Goal: Task Accomplishment & Management: Use online tool/utility

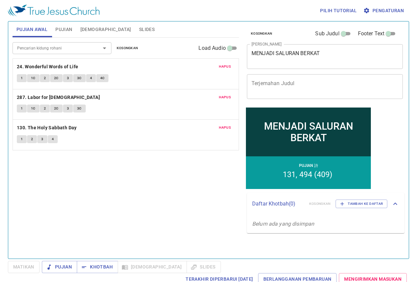
click at [126, 47] on span "Kosongkan" at bounding box center [127, 48] width 21 height 6
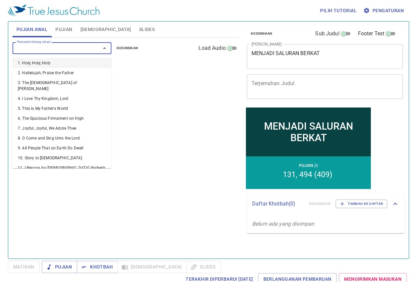
click at [57, 46] on input "Pencarian kidung rohani" at bounding box center [53, 48] width 76 height 8
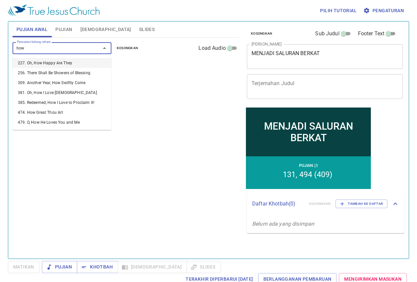
type input "how"
click at [76, 102] on li "474. How Great Thou Art" at bounding box center [62, 103] width 99 height 10
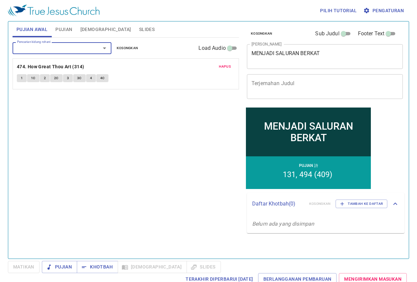
click at [53, 49] on input "Pencarian kidung rohani" at bounding box center [53, 48] width 76 height 8
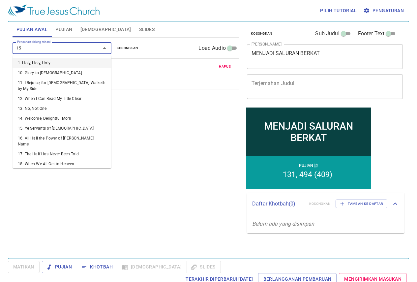
type input "151"
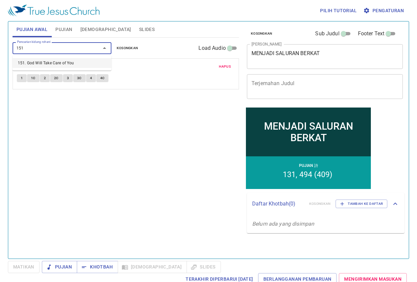
click at [50, 57] on ul "151. God Will Take Care of You" at bounding box center [62, 62] width 99 height 15
click at [49, 58] on ul "151. God Will Take Care of You" at bounding box center [62, 62] width 99 height 15
click at [39, 66] on li "151. God Will Take Care of You" at bounding box center [62, 63] width 99 height 10
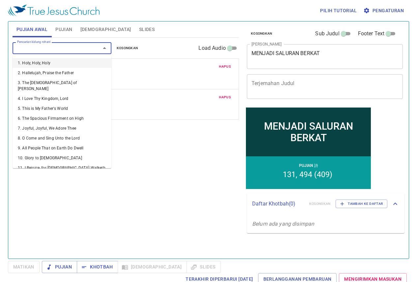
click at [55, 49] on input "Pencarian kidung rohani" at bounding box center [53, 48] width 76 height 8
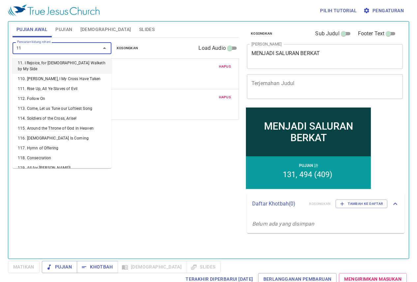
type input "112"
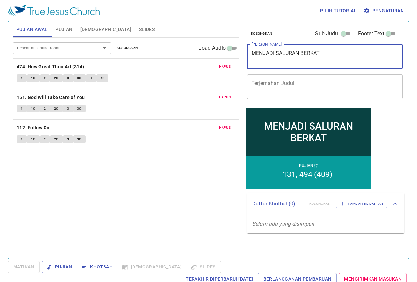
drag, startPoint x: 339, startPoint y: 60, endPoint x: 108, endPoint y: 29, distance: 233.1
click at [108, 29] on div "Pujian Awal Pujian Alkitab Slides Pencarian kidung rohani Pencarian kidung roha…" at bounding box center [209, 137] width 398 height 237
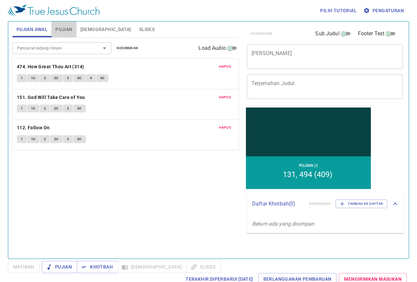
click at [75, 28] on button "Pujian" at bounding box center [63, 29] width 25 height 16
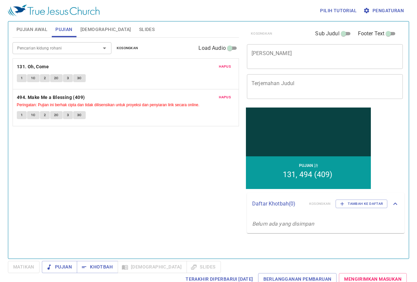
click at [120, 48] on span "Kosongkan" at bounding box center [127, 48] width 21 height 6
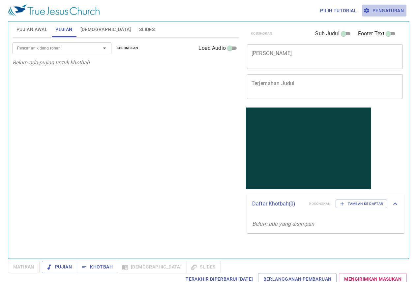
click at [383, 11] on span "Pengaturan" at bounding box center [384, 11] width 39 height 8
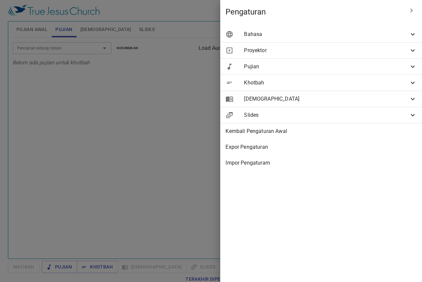
click at [409, 30] on div "Bahasa" at bounding box center [321, 34] width 202 height 16
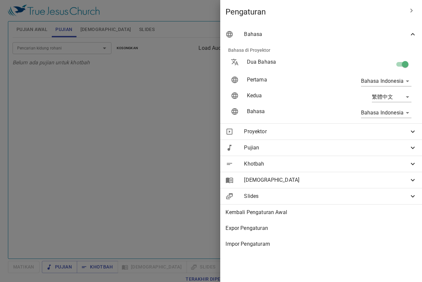
click at [398, 63] on input "checkbox" at bounding box center [406, 65] width 38 height 13
checkbox input "false"
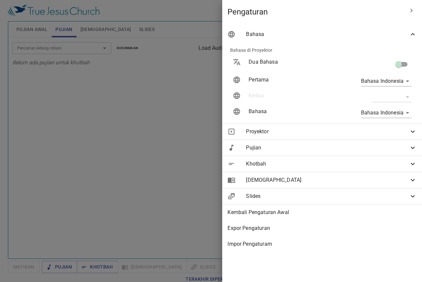
click at [152, 83] on div at bounding box center [211, 141] width 422 height 282
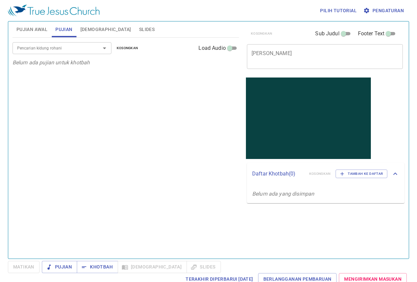
click at [180, 103] on div "Pencarian kidung rohani Pencarian kidung rohani Kosongkan Load Audio Belum ada …" at bounding box center [126, 145] width 227 height 215
click at [139, 32] on span "Slides" at bounding box center [147, 29] width 16 height 8
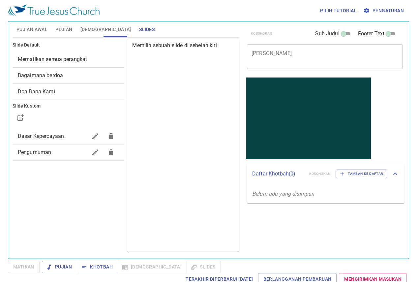
click at [59, 79] on span "Bagaimana berdoa" at bounding box center [69, 76] width 102 height 8
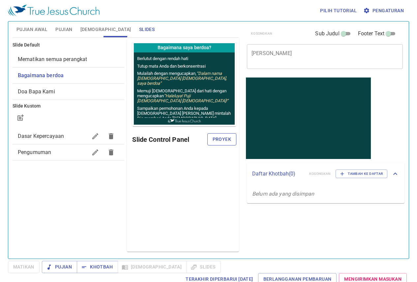
click at [227, 138] on span "Proyek" at bounding box center [222, 139] width 18 height 8
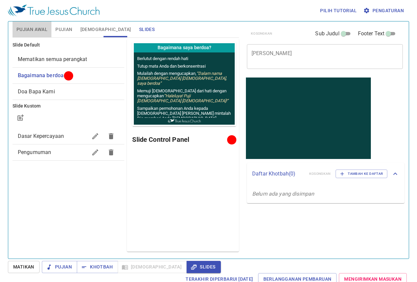
click at [27, 26] on span "Pujian Awal" at bounding box center [31, 29] width 31 height 8
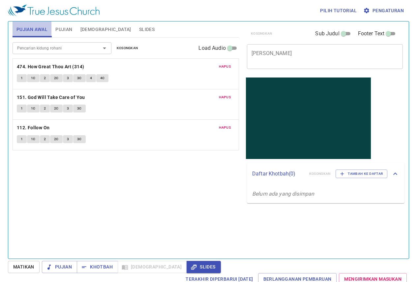
click at [35, 30] on span "Pujian Awal" at bounding box center [31, 29] width 31 height 8
click at [103, 50] on icon "Open" at bounding box center [105, 48] width 8 height 8
click at [165, 35] on div "Pujian Awal Pujian Alkitab Slides" at bounding box center [126, 29] width 227 height 16
click at [139, 30] on span "Slides" at bounding box center [147, 29] width 16 height 8
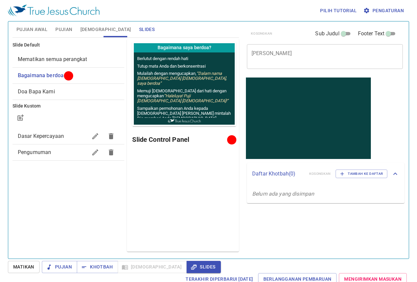
click at [320, 63] on div "x Judul Khotbah" at bounding box center [325, 56] width 156 height 25
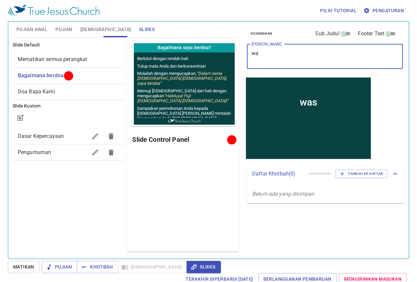
type textarea "w"
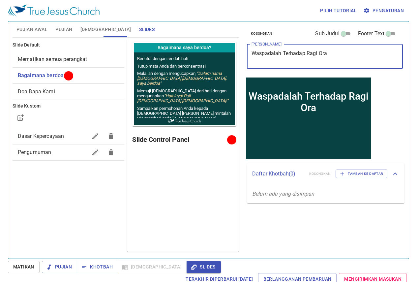
type textarea "Waspadalah Terhadap Ragi Oran"
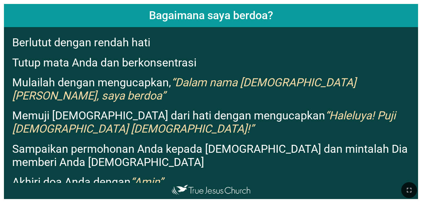
click at [264, 185] on div at bounding box center [211, 190] width 422 height 26
click at [264, 191] on icon "button" at bounding box center [410, 190] width 8 height 8
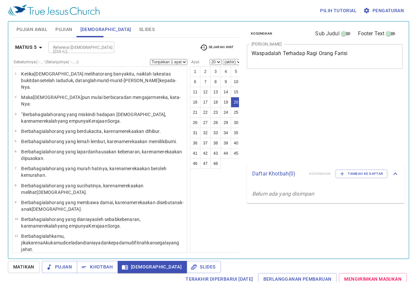
select select "20"
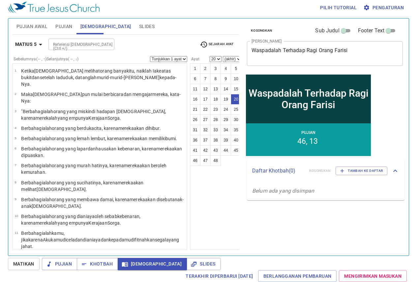
scroll to position [276, 0]
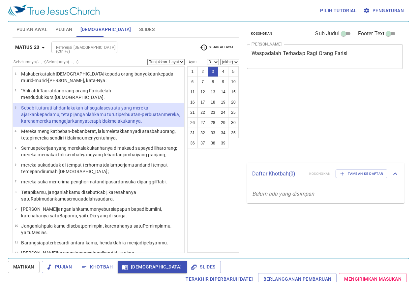
select select "3"
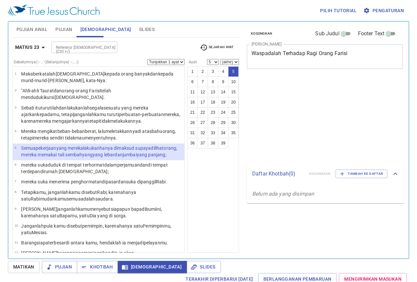
select select "5"
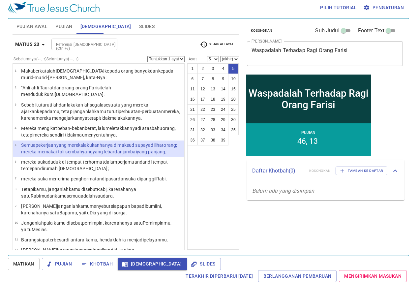
scroll to position [3, 0]
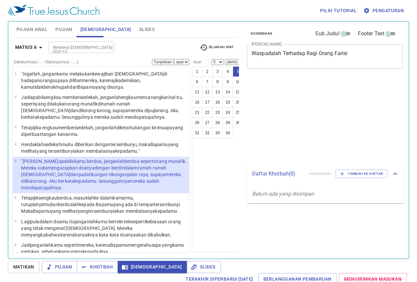
select select "5"
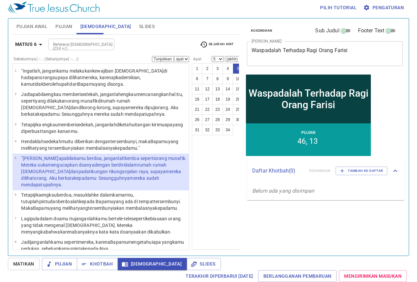
click at [129, 41] on div "Referensi [DEMOGRAPHIC_DATA] (Ctrl +/) Referensi [DEMOGRAPHIC_DATA] (Ctrl +/)" at bounding box center [122, 45] width 146 height 12
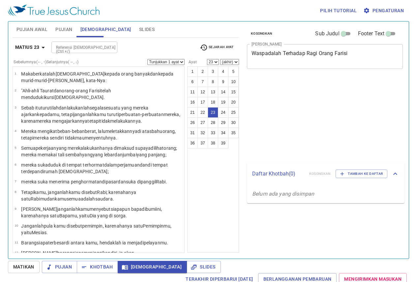
select select "23"
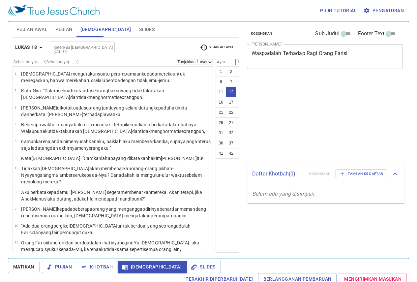
select select "12"
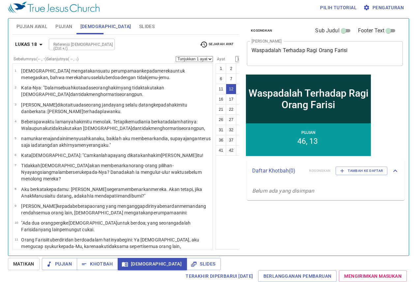
scroll to position [107, 0]
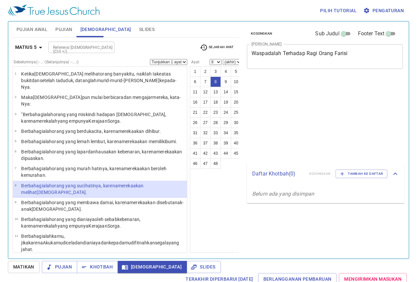
select select "8"
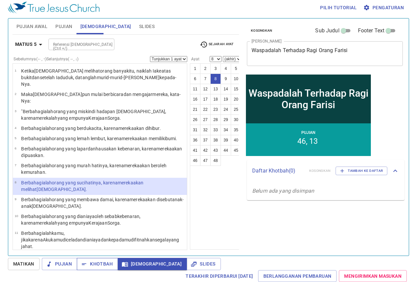
click at [104, 269] on button "Khotbah" at bounding box center [97, 264] width 41 height 12
click at [105, 263] on span "Khotbah" at bounding box center [97, 264] width 31 height 8
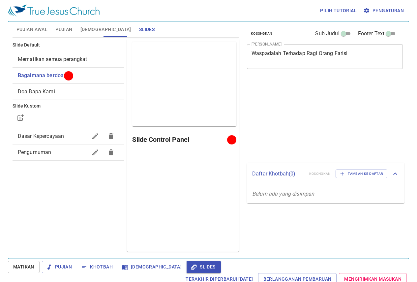
scroll to position [3, 0]
